Goal: Information Seeking & Learning: Learn about a topic

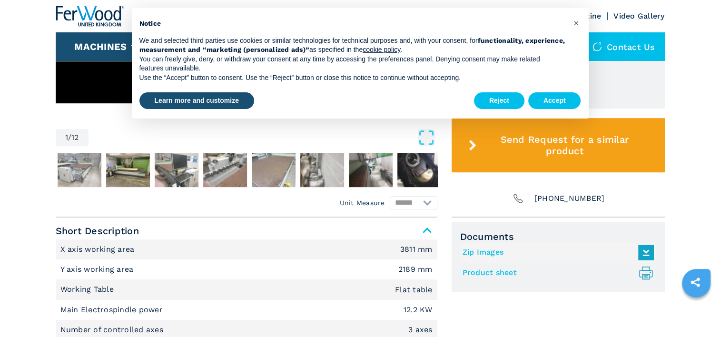
scroll to position [476, 0]
click at [495, 98] on button "Reject" at bounding box center [499, 100] width 50 height 17
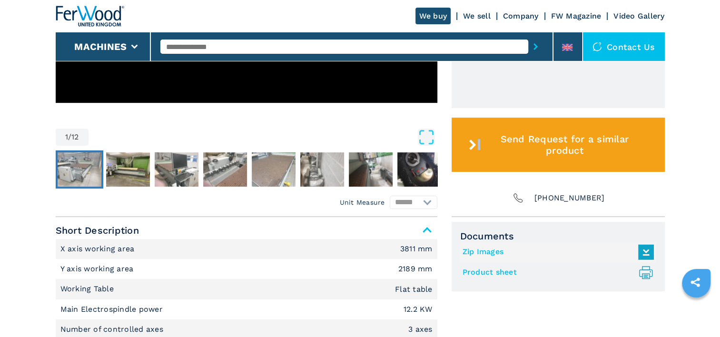
click at [88, 166] on img "Go to Slide 2" at bounding box center [80, 169] width 44 height 34
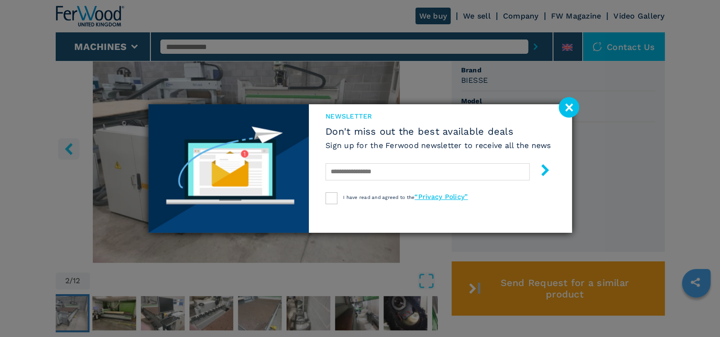
scroll to position [286, 0]
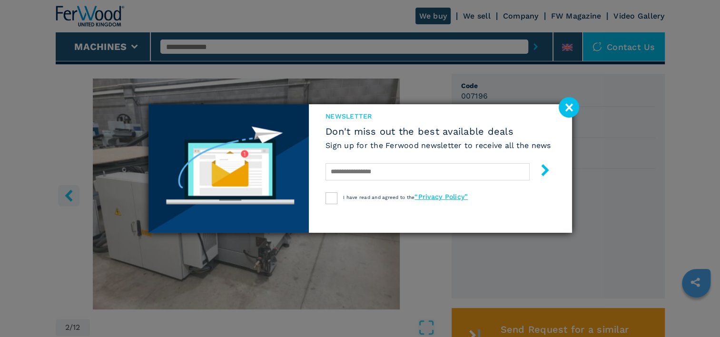
click at [569, 109] on image at bounding box center [569, 107] width 20 height 20
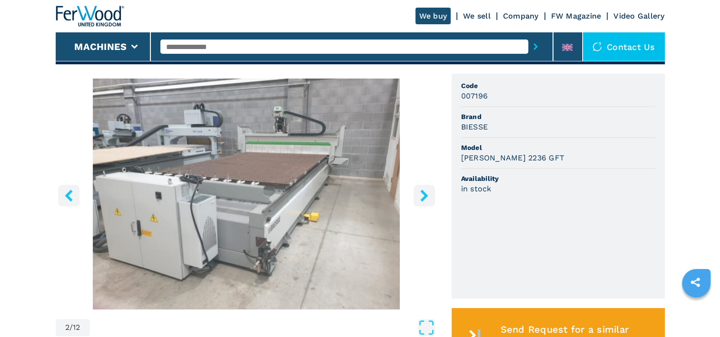
click at [421, 192] on icon "right-button" at bounding box center [424, 195] width 12 height 12
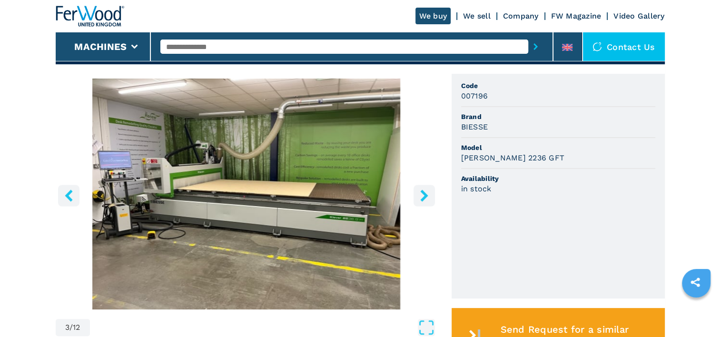
click at [421, 192] on icon "right-button" at bounding box center [424, 195] width 12 height 12
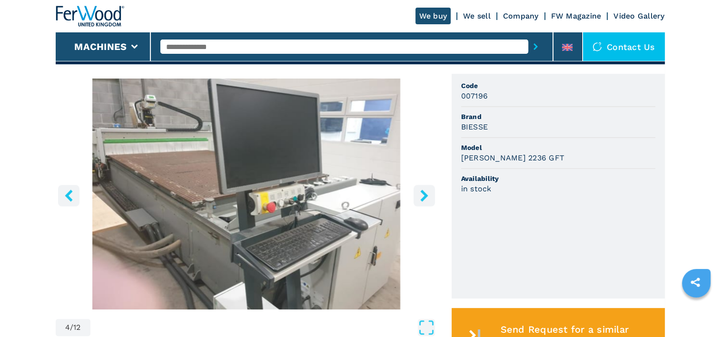
click at [423, 195] on icon "right-button" at bounding box center [424, 195] width 12 height 12
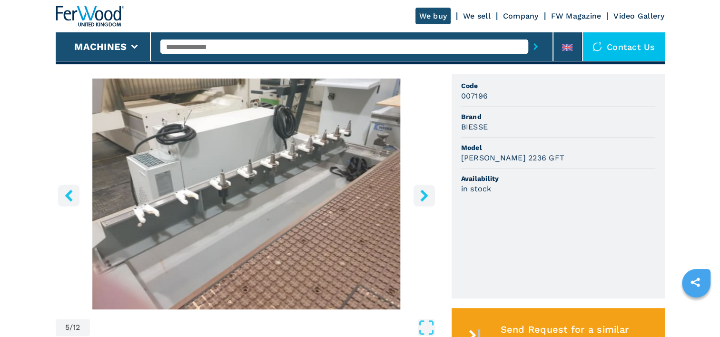
click at [424, 196] on icon "right-button" at bounding box center [424, 195] width 8 height 12
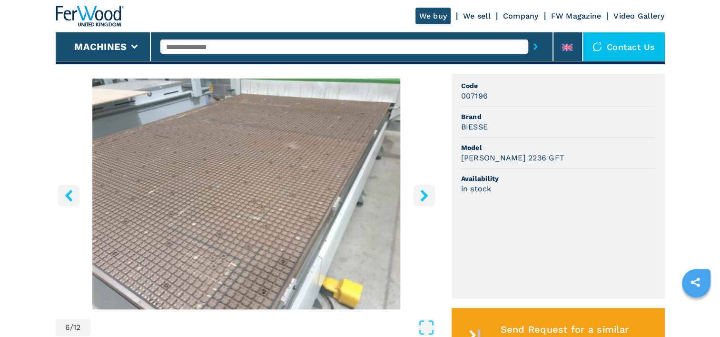
click at [425, 196] on icon "right-button" at bounding box center [424, 195] width 8 height 12
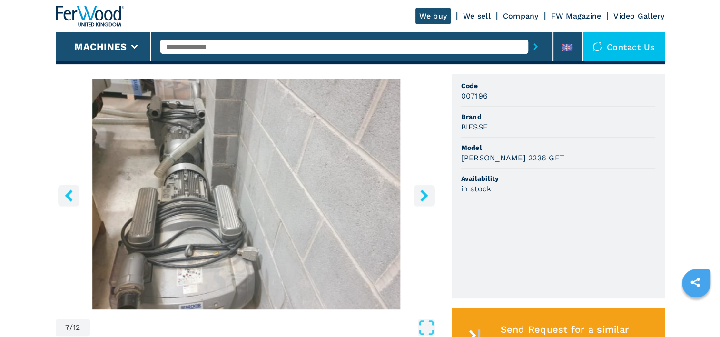
click at [425, 196] on icon "right-button" at bounding box center [424, 195] width 8 height 12
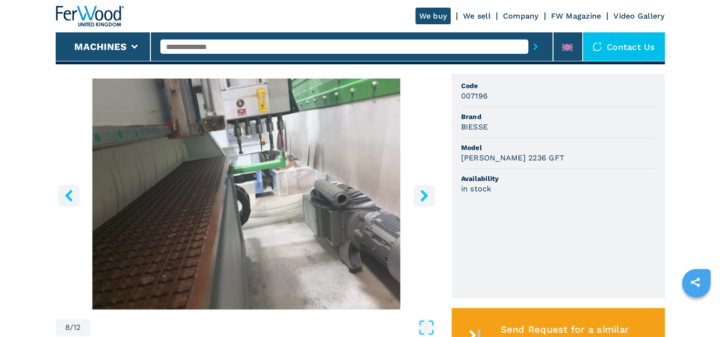
click at [425, 196] on icon "right-button" at bounding box center [424, 195] width 8 height 12
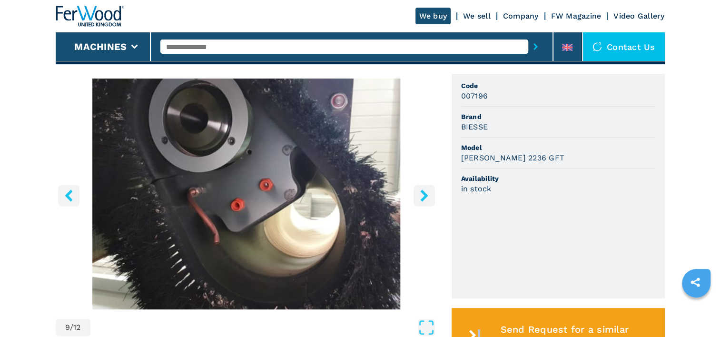
click at [425, 196] on icon "right-button" at bounding box center [424, 195] width 8 height 12
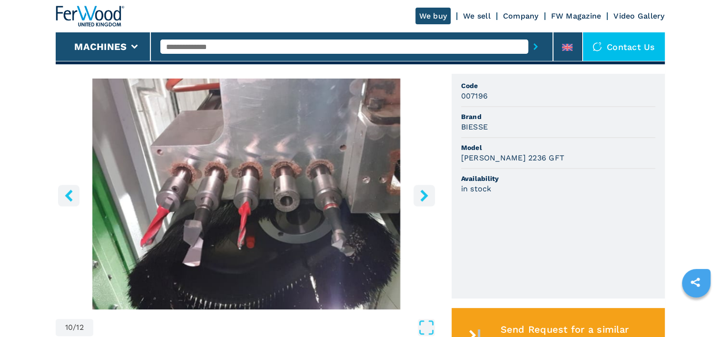
click at [427, 198] on icon "right-button" at bounding box center [424, 195] width 12 height 12
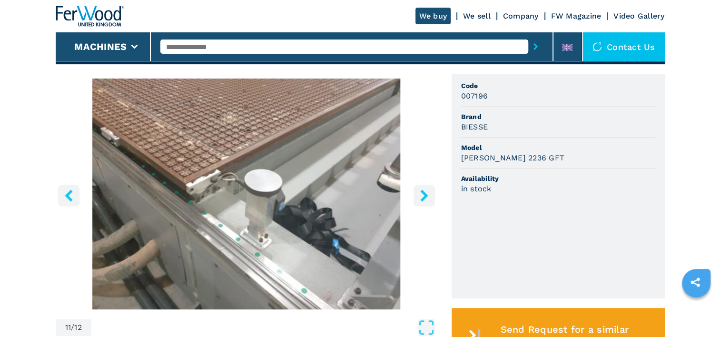
click at [427, 198] on icon "right-button" at bounding box center [424, 195] width 12 height 12
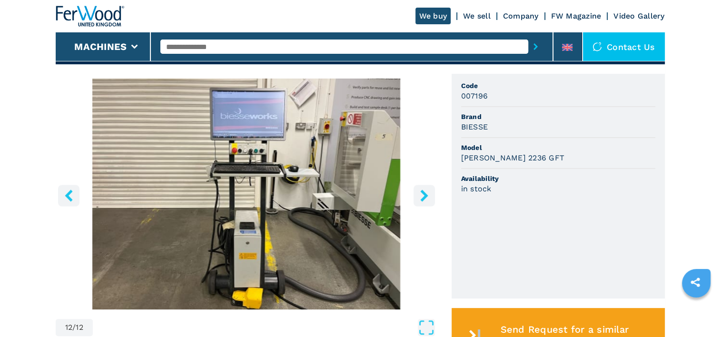
click at [427, 198] on icon "right-button" at bounding box center [424, 195] width 12 height 12
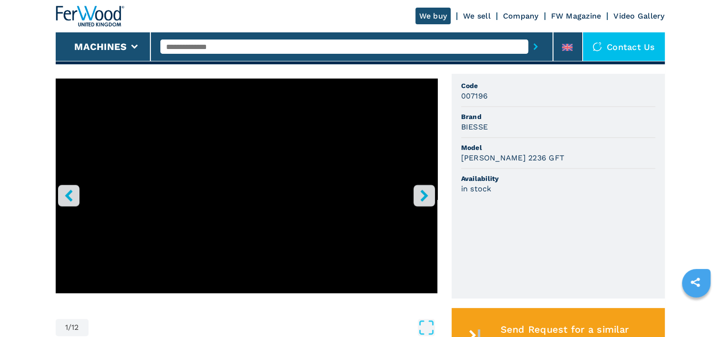
click at [427, 198] on icon "right-button" at bounding box center [424, 195] width 12 height 12
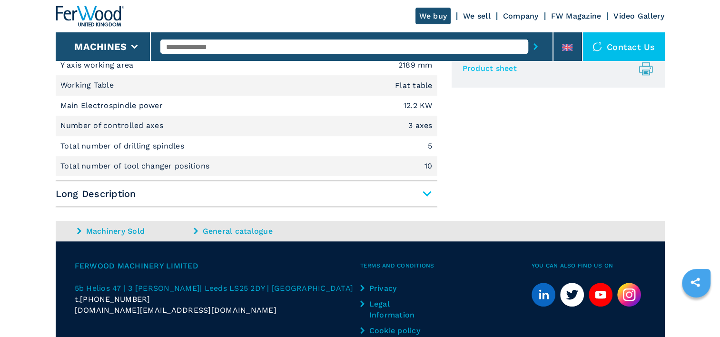
scroll to position [666, 0]
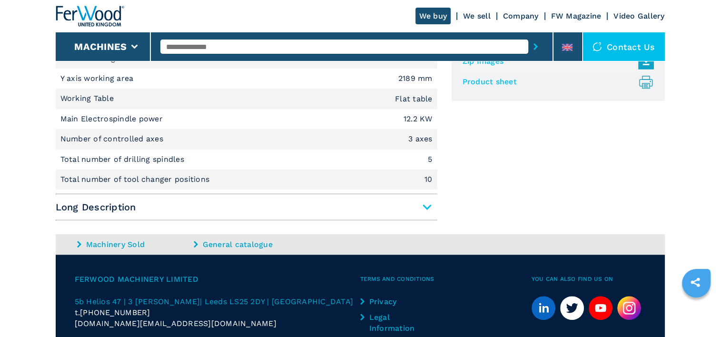
click at [427, 204] on span "Long Description" at bounding box center [247, 207] width 382 height 17
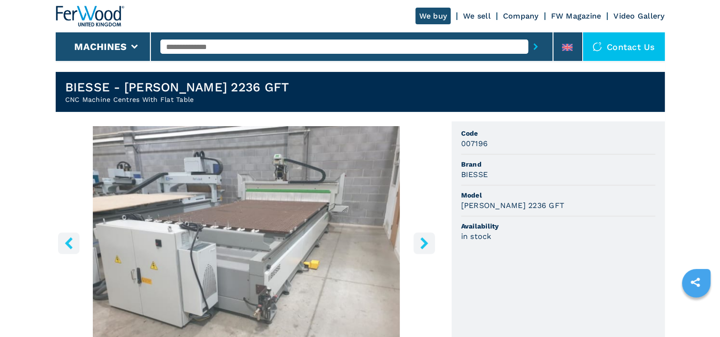
scroll to position [286, 0]
